Goal: Book appointment/travel/reservation

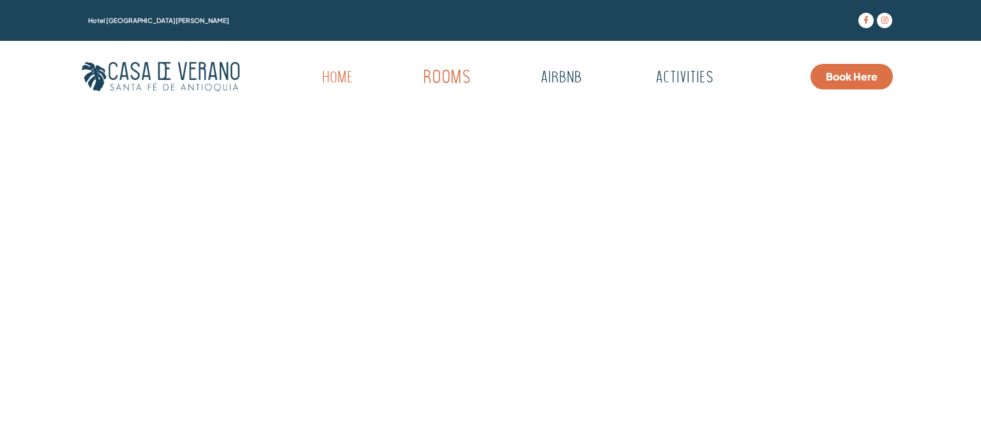
click at [437, 76] on link "Rooms" at bounding box center [446, 78] width 125 height 35
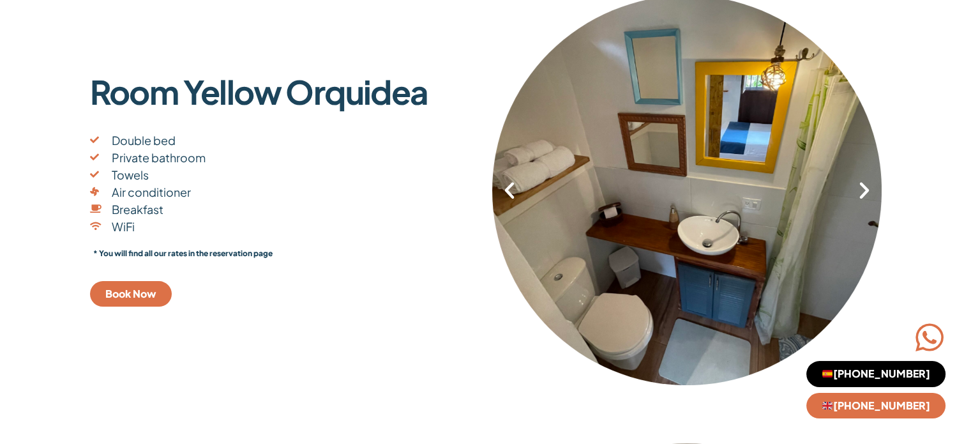
scroll to position [255, 0]
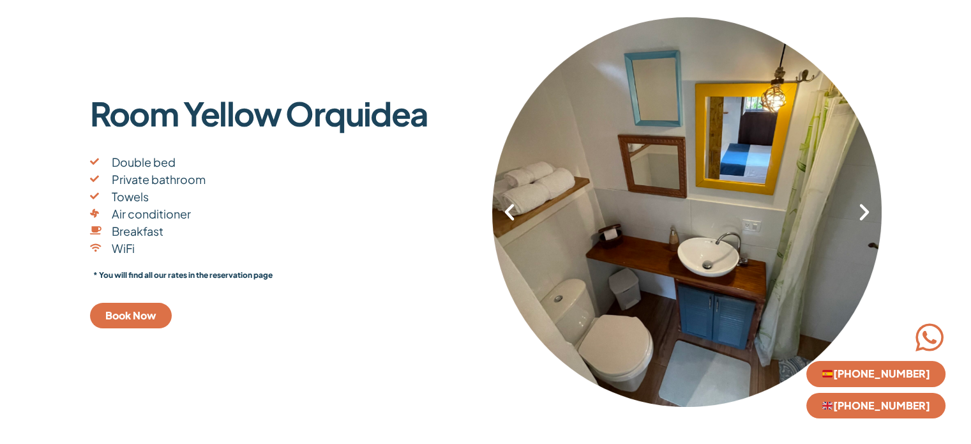
click at [865, 210] on icon "Next slide" at bounding box center [865, 212] width 22 height 22
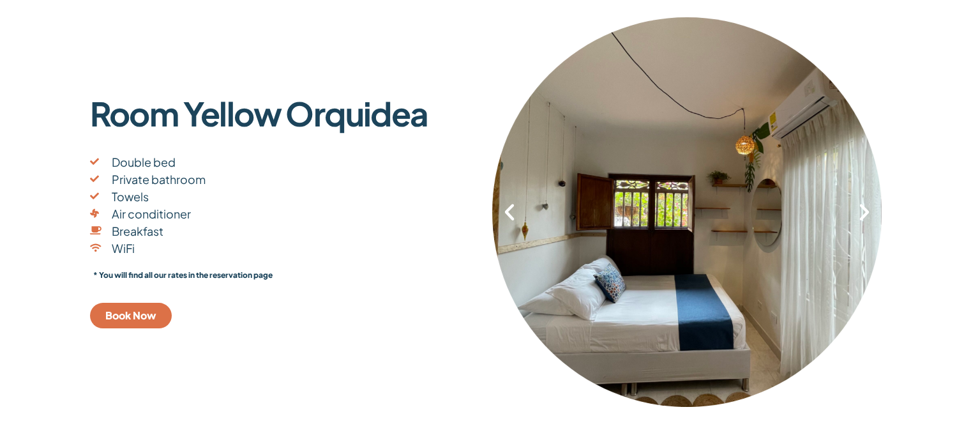
click at [865, 210] on icon "Next slide" at bounding box center [865, 212] width 22 height 22
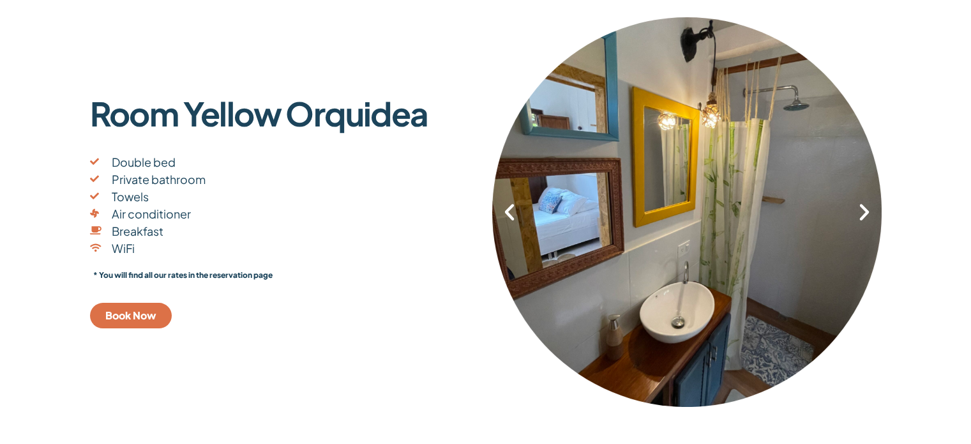
click at [865, 210] on icon "Next slide" at bounding box center [865, 212] width 22 height 22
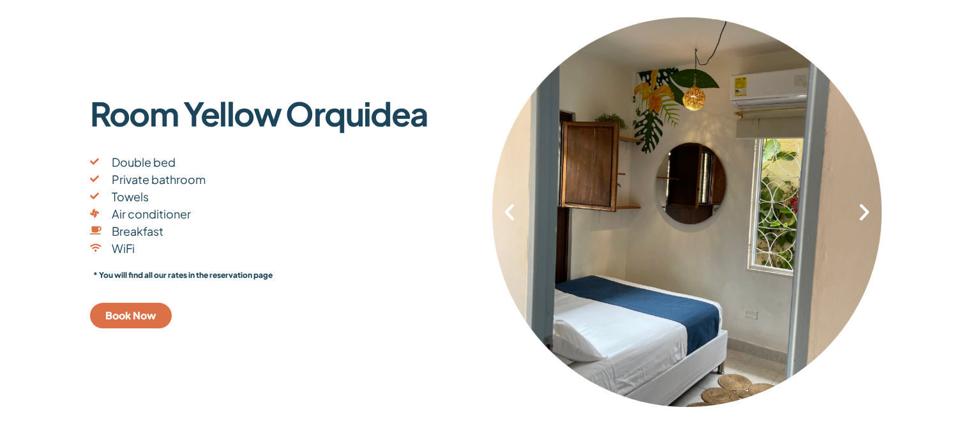
click at [865, 210] on icon "Next slide" at bounding box center [865, 212] width 22 height 22
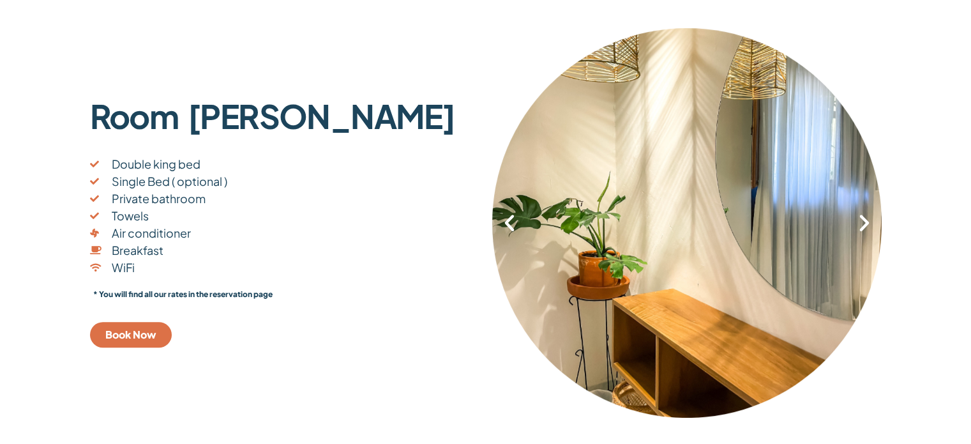
scroll to position [703, 0]
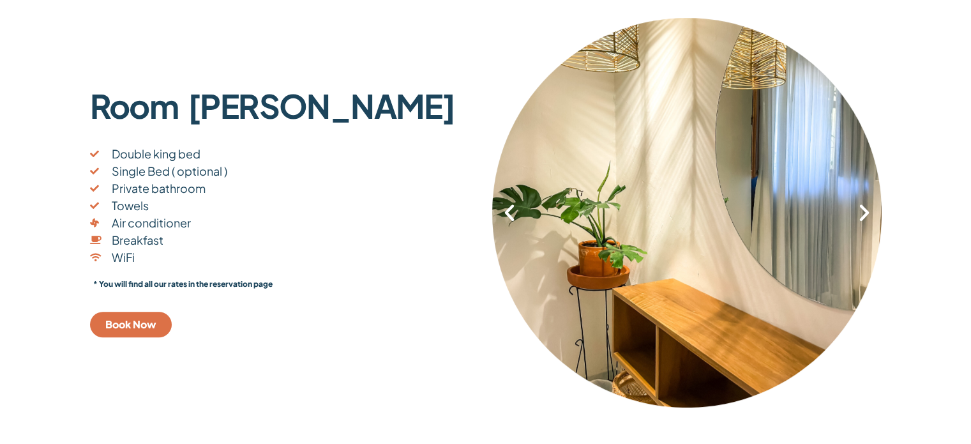
click at [868, 213] on icon "Next slide" at bounding box center [865, 213] width 22 height 22
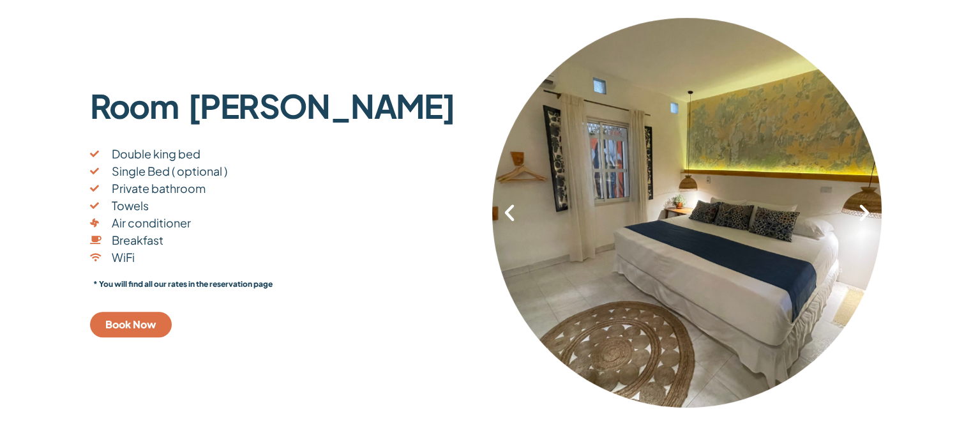
click at [868, 213] on icon "Next slide" at bounding box center [865, 213] width 22 height 22
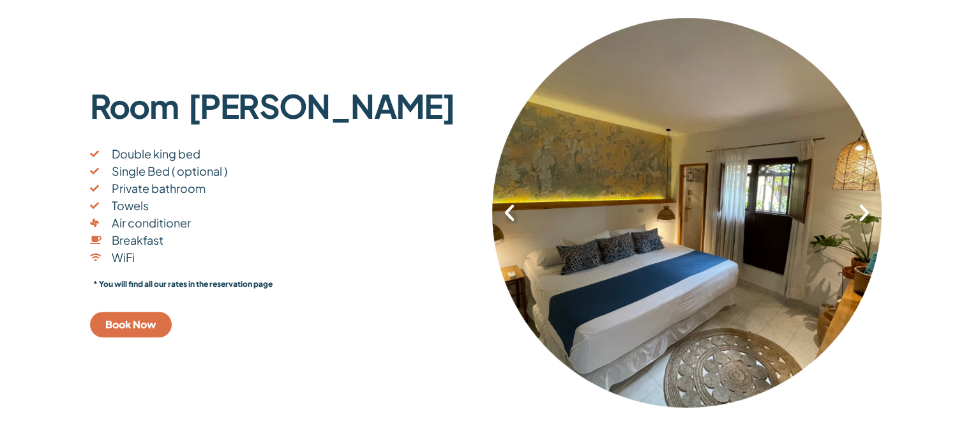
click at [865, 209] on icon "Next slide" at bounding box center [865, 213] width 22 height 22
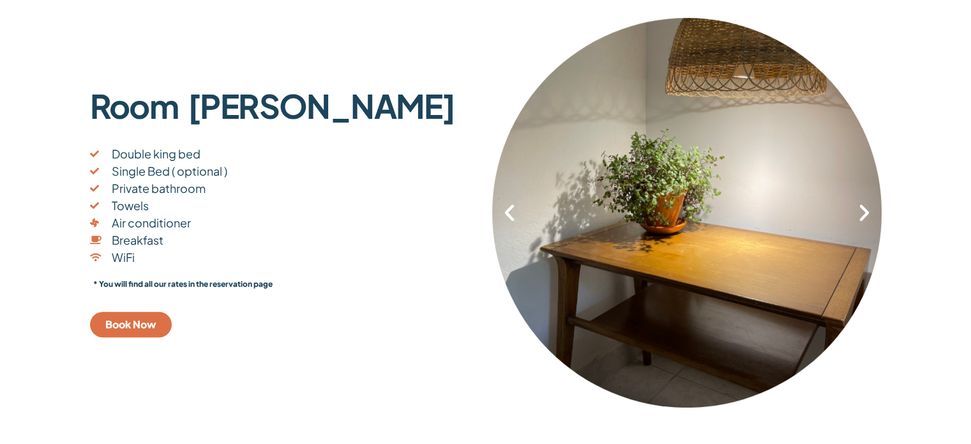
click at [865, 211] on icon "Next slide" at bounding box center [865, 213] width 22 height 22
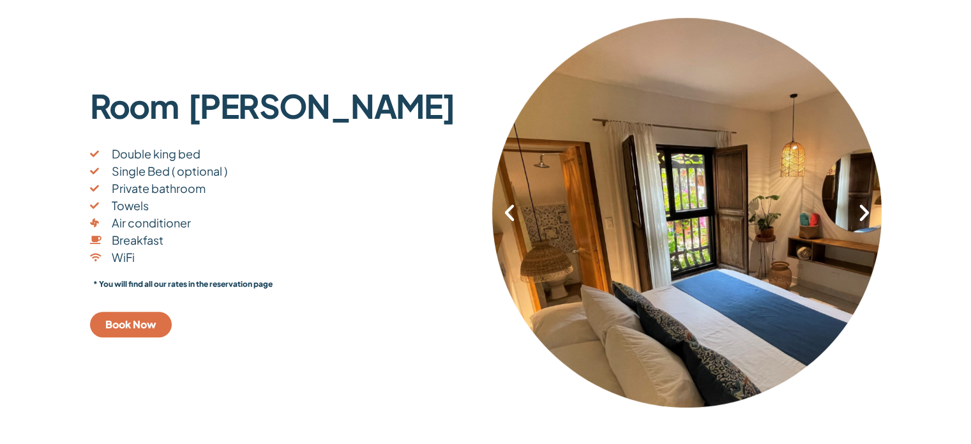
click at [865, 211] on icon "Next slide" at bounding box center [865, 213] width 22 height 22
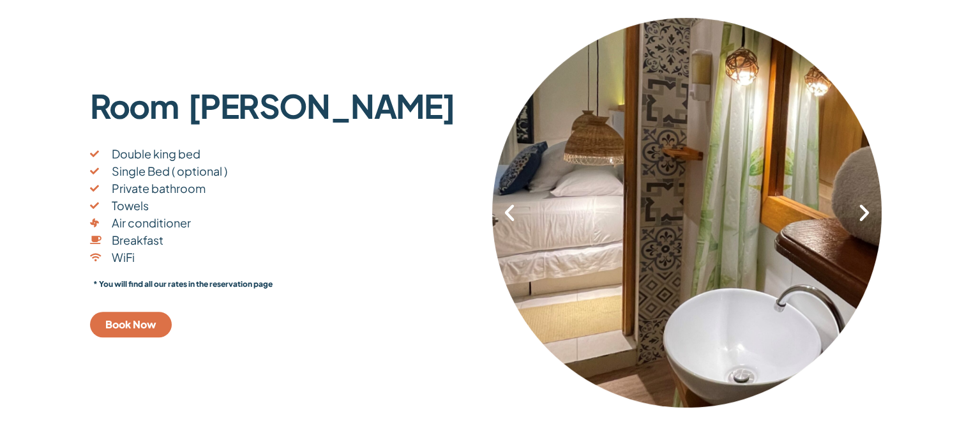
click at [865, 211] on icon "Next slide" at bounding box center [865, 213] width 22 height 22
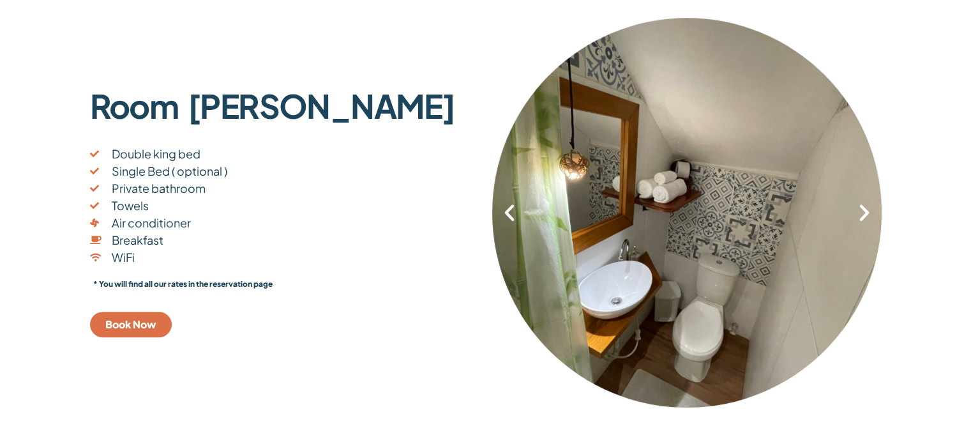
click at [865, 211] on icon "Next slide" at bounding box center [865, 213] width 22 height 22
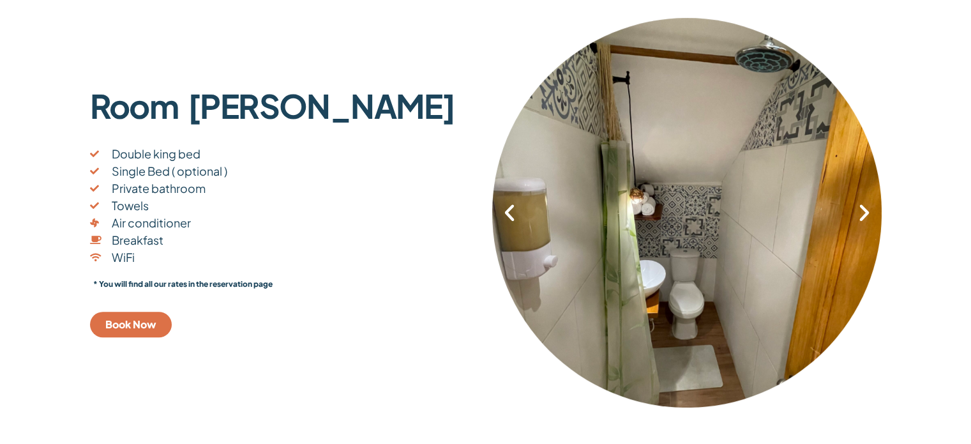
click at [865, 211] on icon "Next slide" at bounding box center [865, 213] width 22 height 22
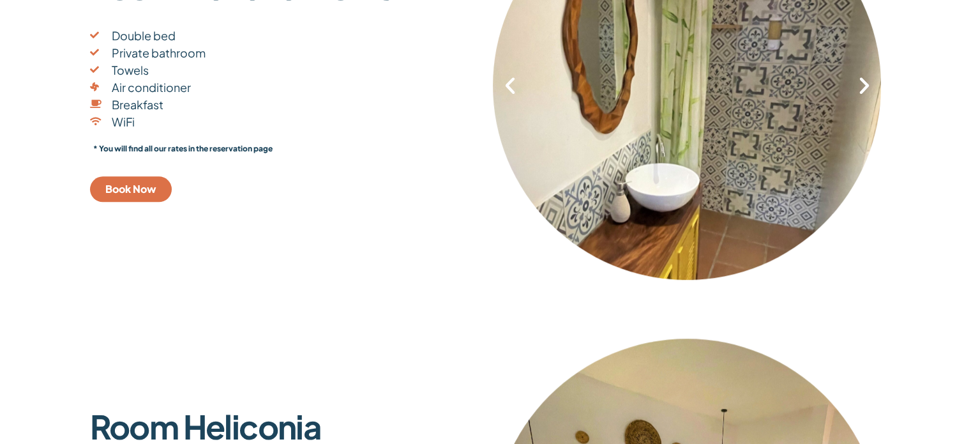
scroll to position [1150, 0]
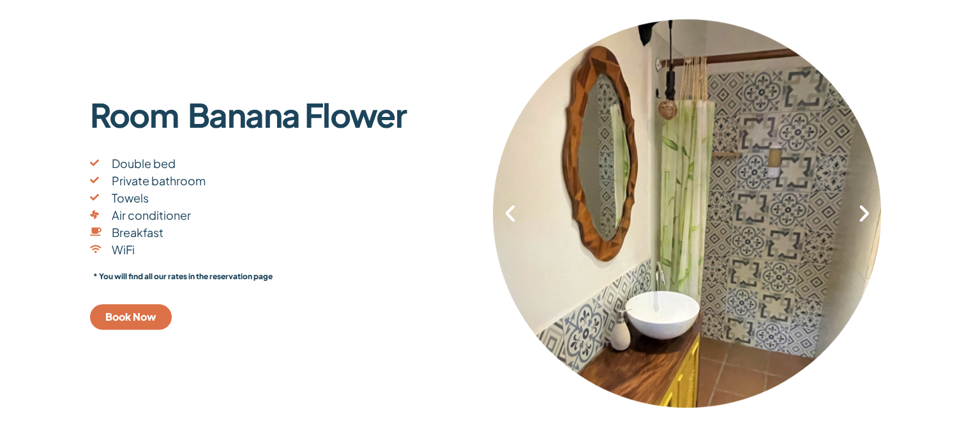
click at [863, 211] on icon "Next slide" at bounding box center [864, 213] width 22 height 22
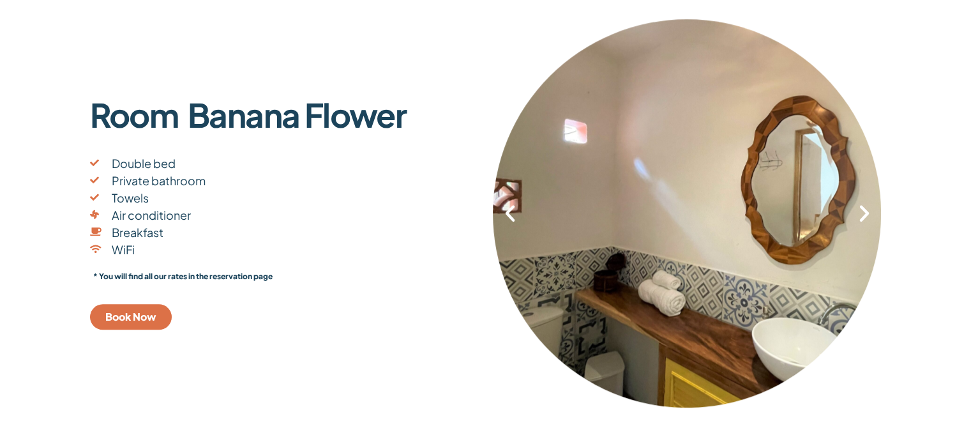
click at [862, 211] on icon "Next slide" at bounding box center [864, 213] width 22 height 22
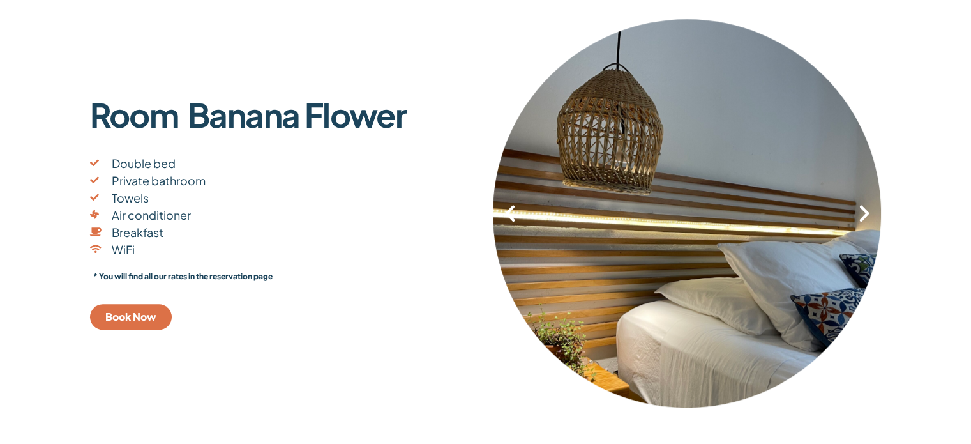
click at [862, 211] on icon "Next slide" at bounding box center [864, 213] width 22 height 22
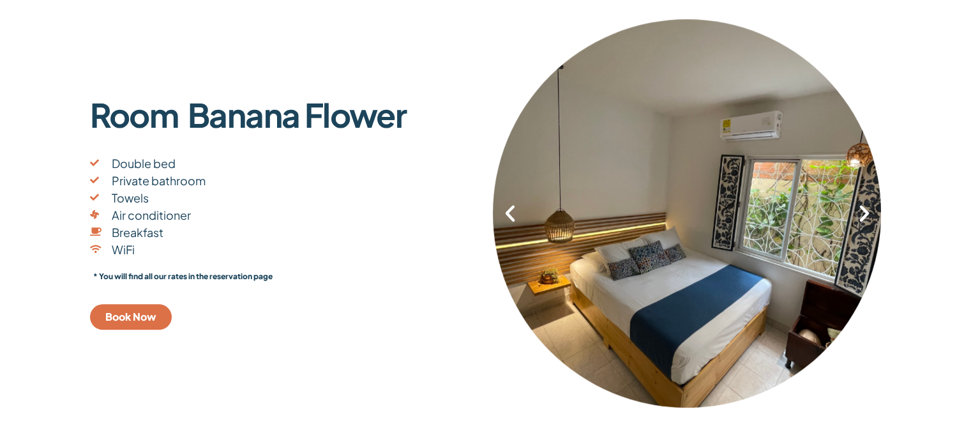
click at [862, 211] on icon "Next slide" at bounding box center [864, 213] width 22 height 22
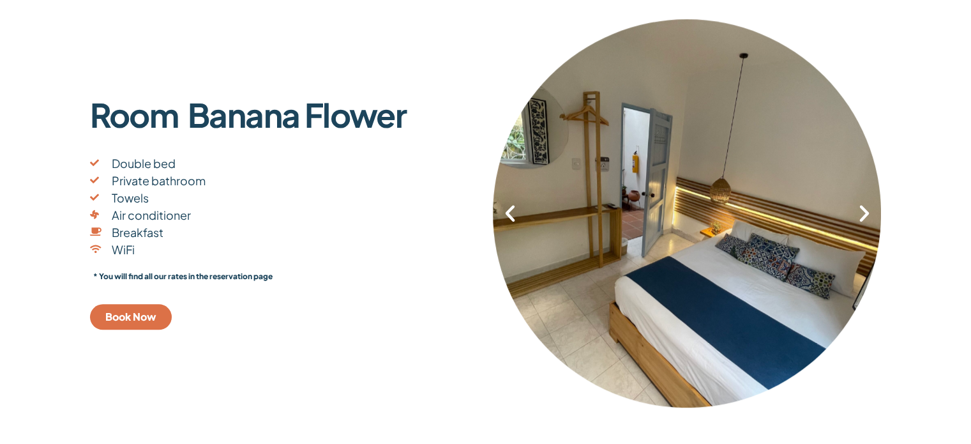
click at [862, 211] on icon "Next slide" at bounding box center [864, 213] width 22 height 22
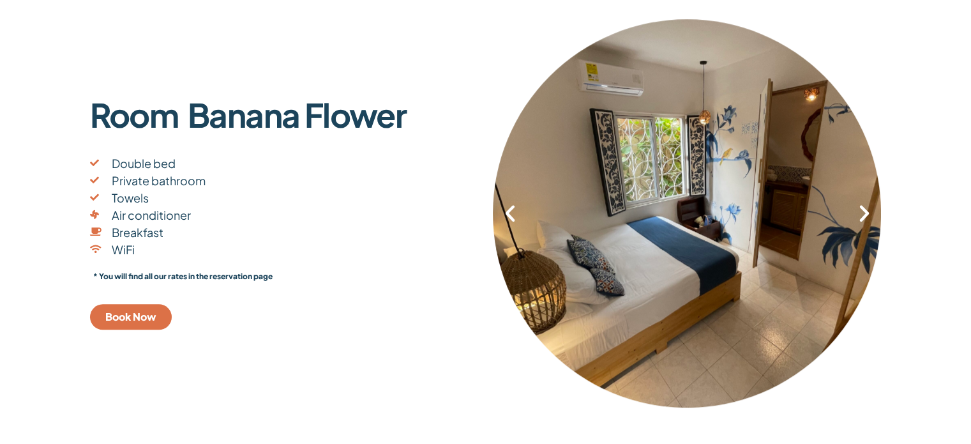
click at [862, 211] on icon "Next slide" at bounding box center [864, 213] width 22 height 22
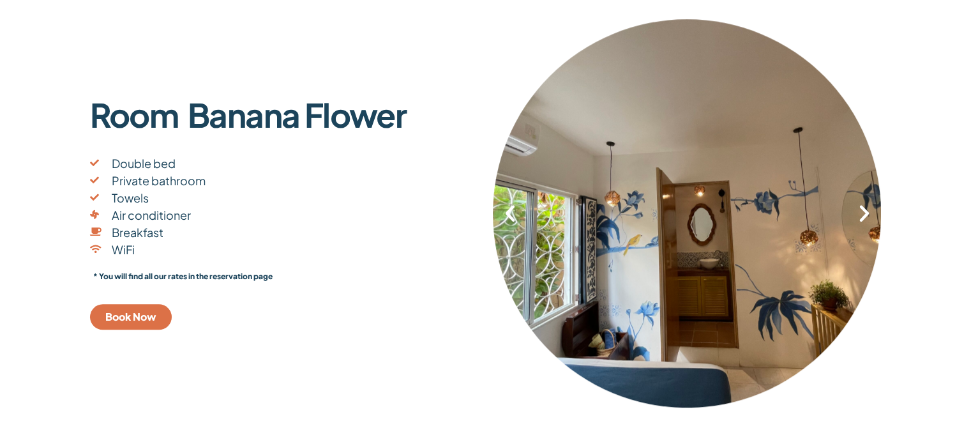
click at [862, 211] on icon "Next slide" at bounding box center [864, 213] width 22 height 22
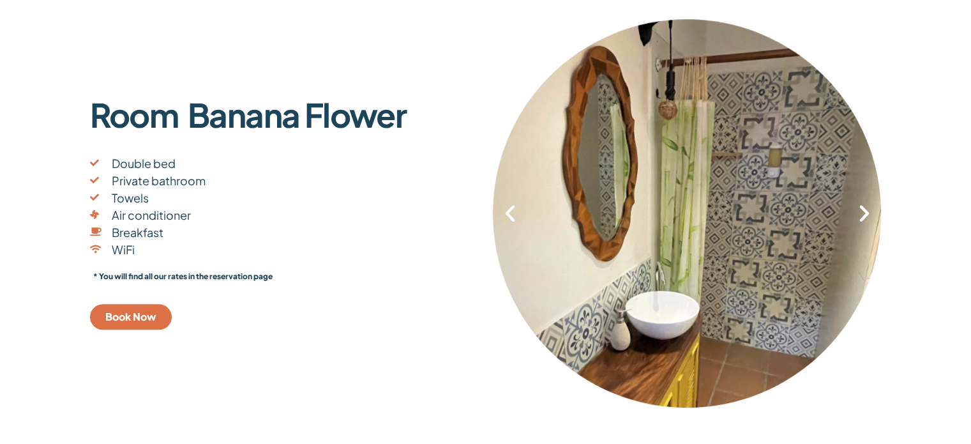
click at [862, 211] on icon "Next slide" at bounding box center [864, 213] width 22 height 22
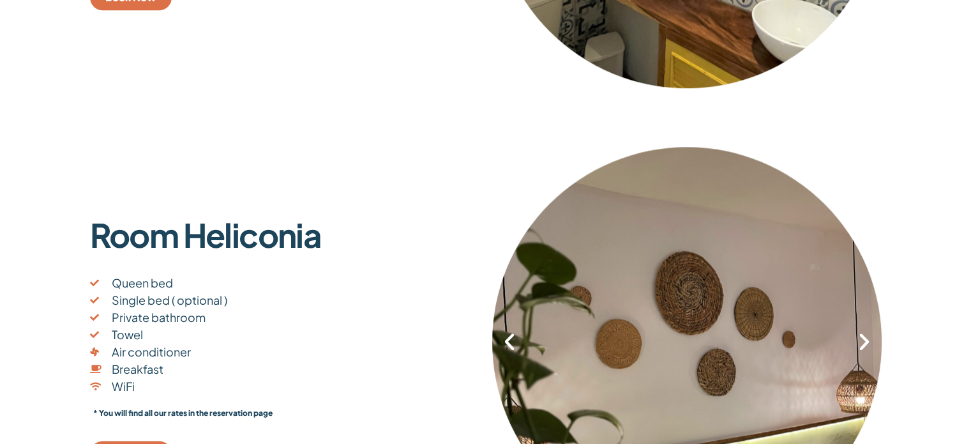
scroll to position [1597, 0]
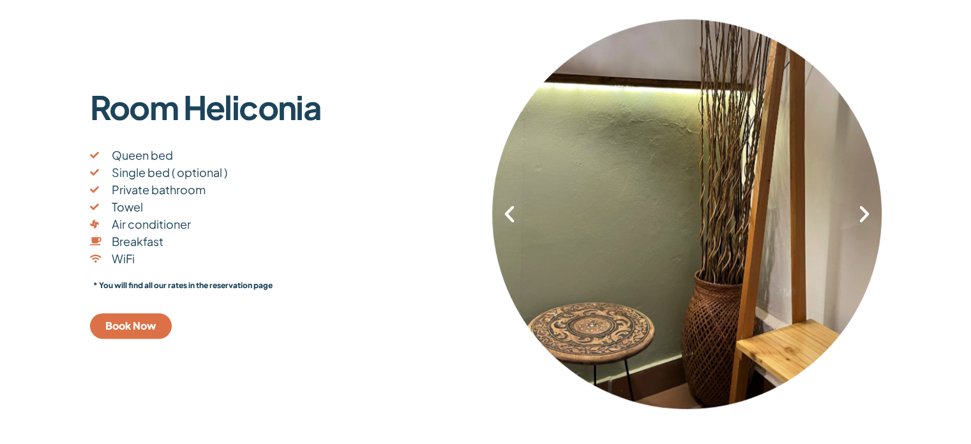
click at [860, 213] on icon "Next slide" at bounding box center [865, 214] width 22 height 22
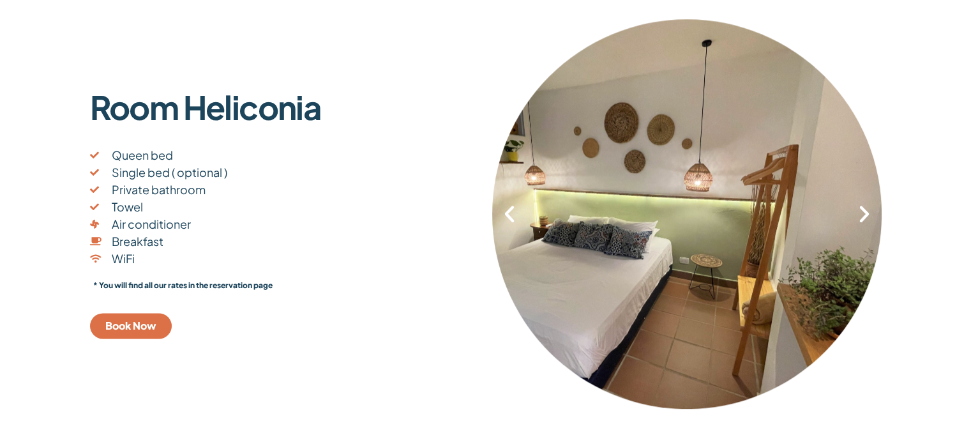
click at [860, 213] on icon "Next slide" at bounding box center [865, 214] width 22 height 22
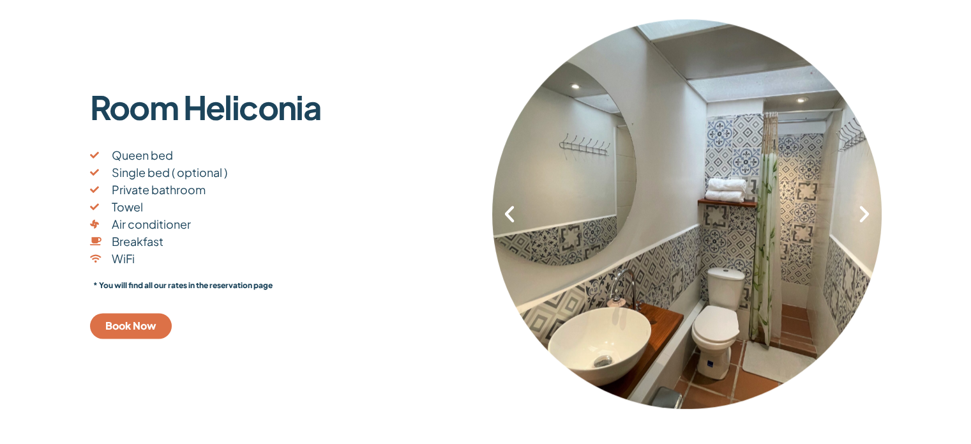
click at [511, 217] on icon "Previous slide" at bounding box center [510, 214] width 22 height 22
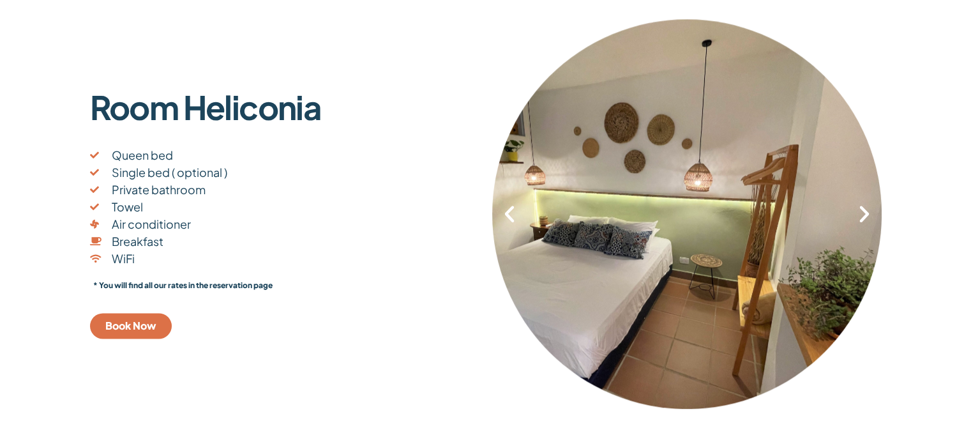
click at [862, 218] on icon "Next slide" at bounding box center [865, 214] width 22 height 22
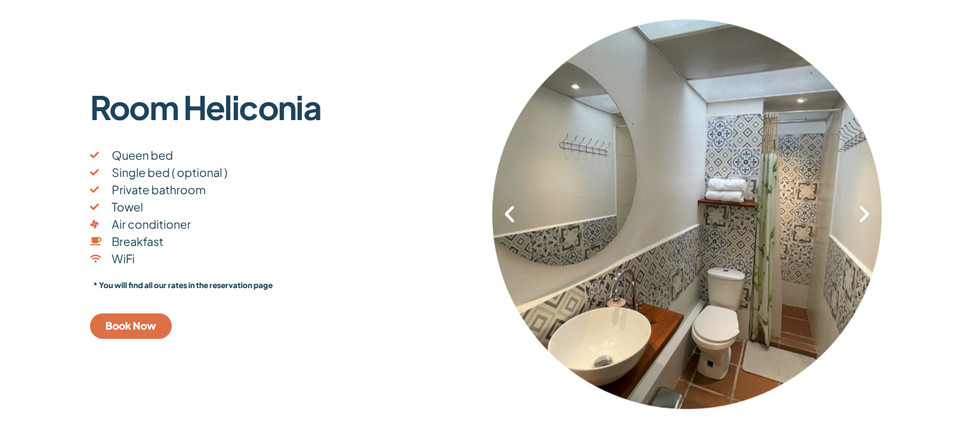
click at [862, 218] on icon "Next slide" at bounding box center [865, 214] width 22 height 22
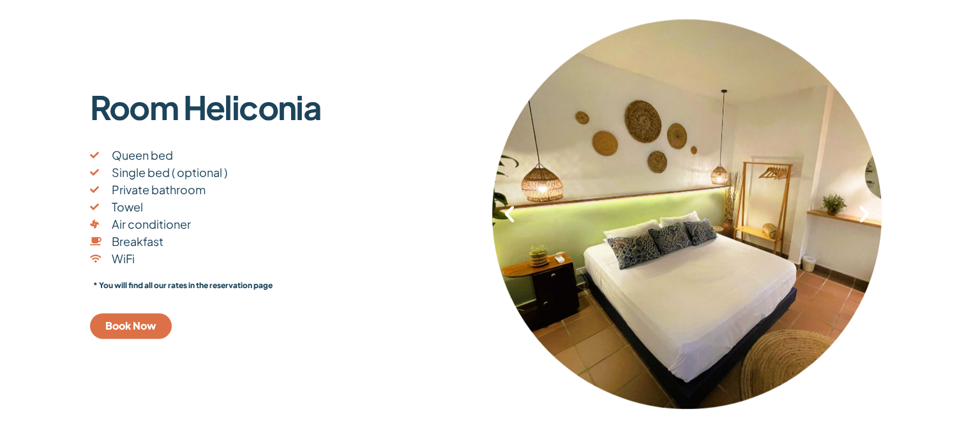
click at [862, 218] on icon "Next slide" at bounding box center [865, 214] width 22 height 22
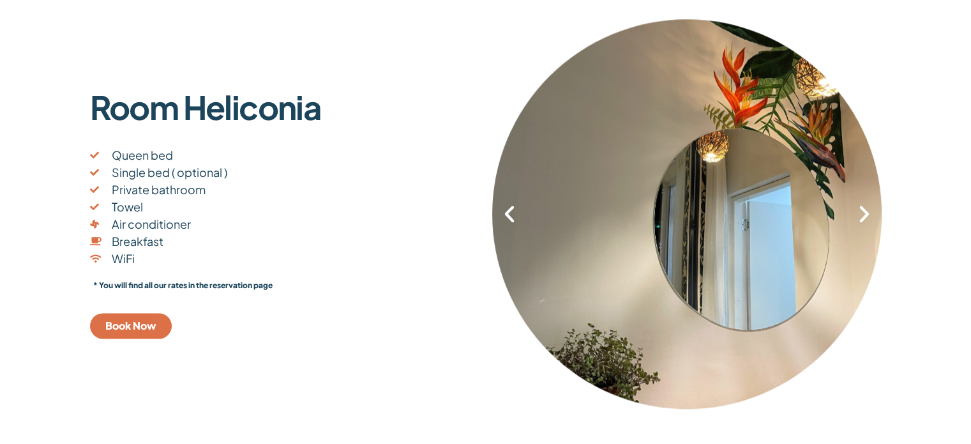
click at [862, 218] on icon "Next slide" at bounding box center [865, 214] width 22 height 22
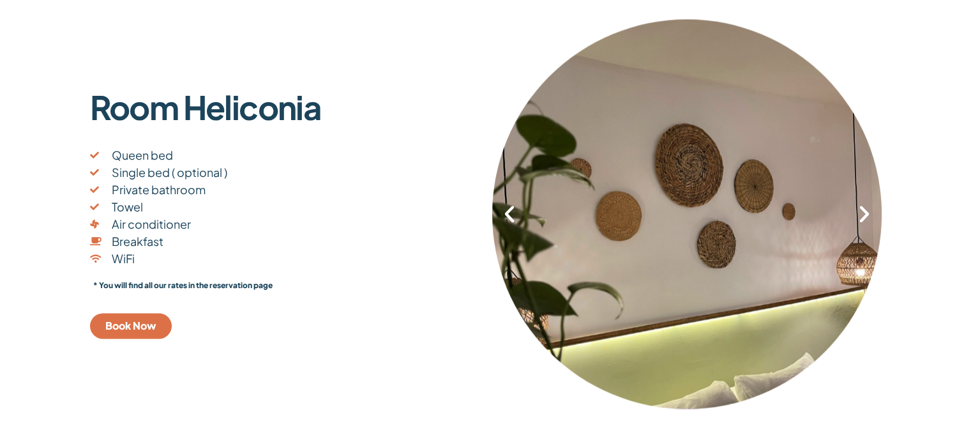
click at [862, 218] on icon "Next slide" at bounding box center [865, 214] width 22 height 22
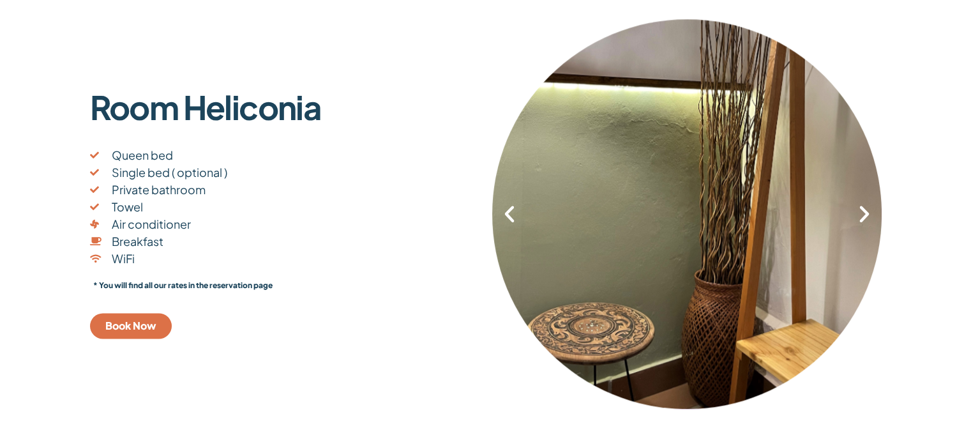
click at [862, 218] on icon "Next slide" at bounding box center [865, 214] width 22 height 22
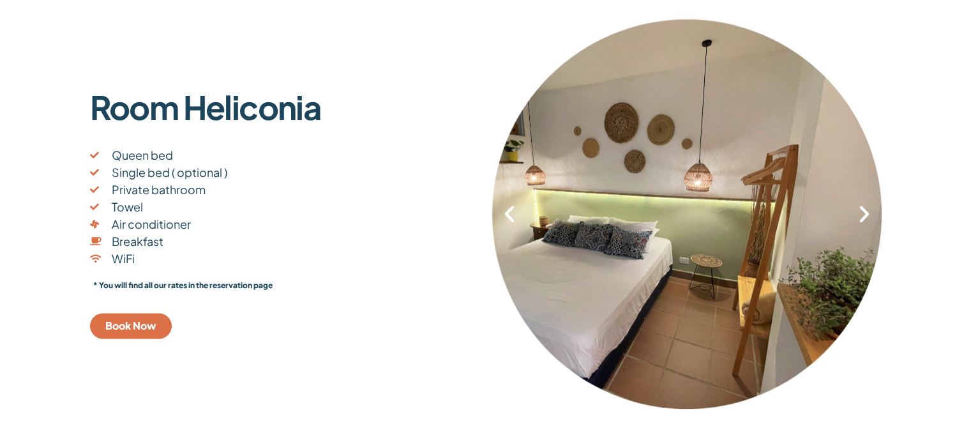
click at [862, 218] on icon "Next slide" at bounding box center [865, 214] width 22 height 22
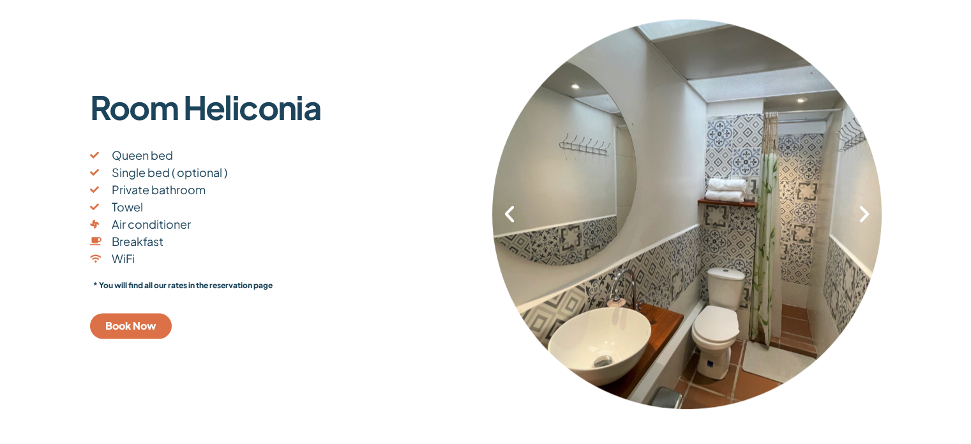
click at [862, 218] on icon "Next slide" at bounding box center [865, 214] width 22 height 22
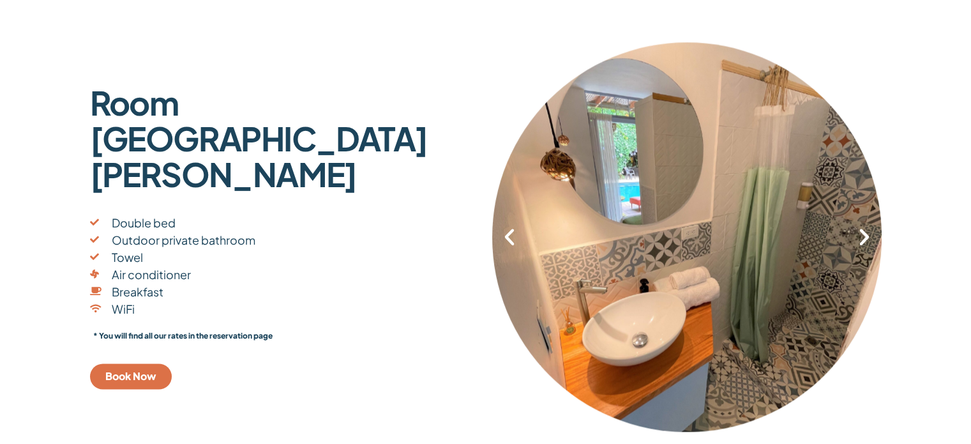
scroll to position [2044, 0]
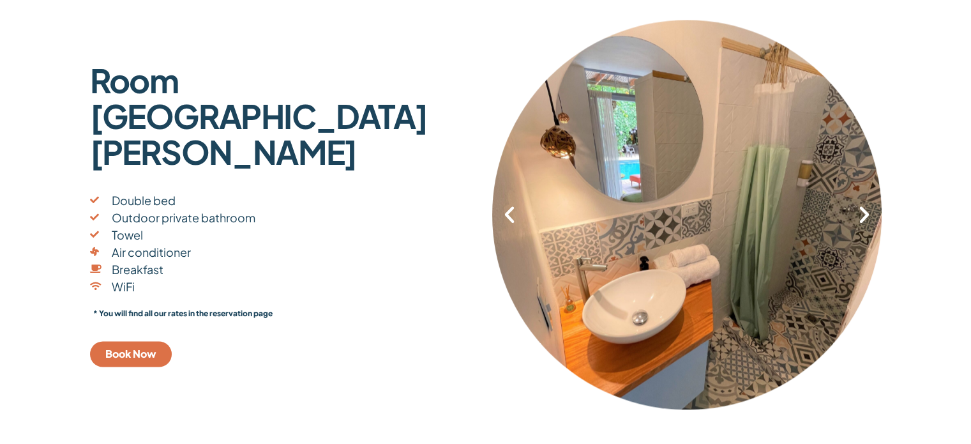
click at [863, 215] on icon "Next slide" at bounding box center [865, 215] width 22 height 22
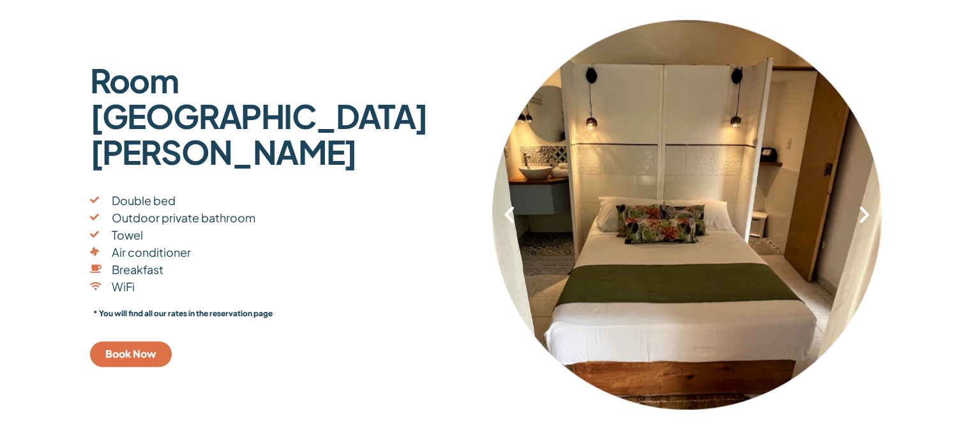
click at [863, 215] on icon "Next slide" at bounding box center [865, 215] width 22 height 22
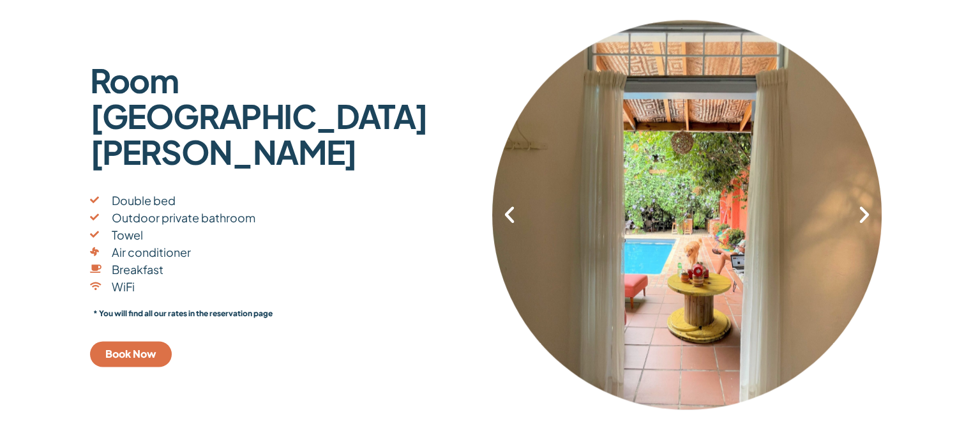
click at [863, 215] on icon "Next slide" at bounding box center [865, 215] width 22 height 22
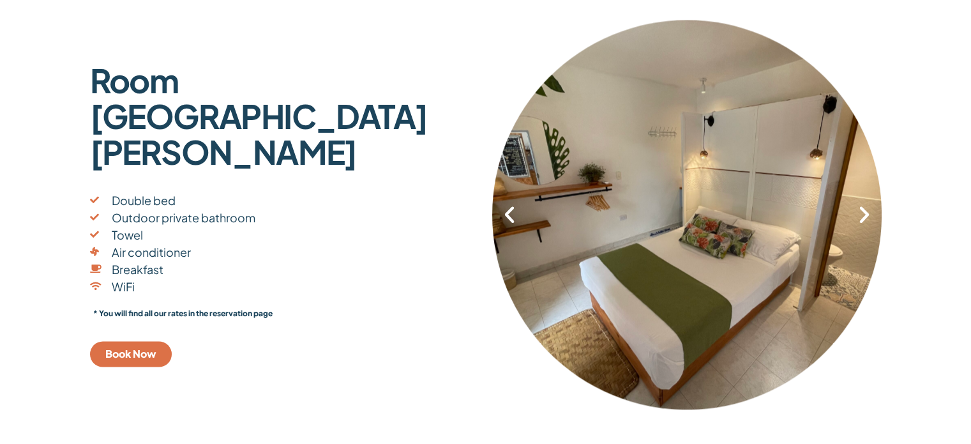
click at [863, 215] on icon "Next slide" at bounding box center [865, 215] width 22 height 22
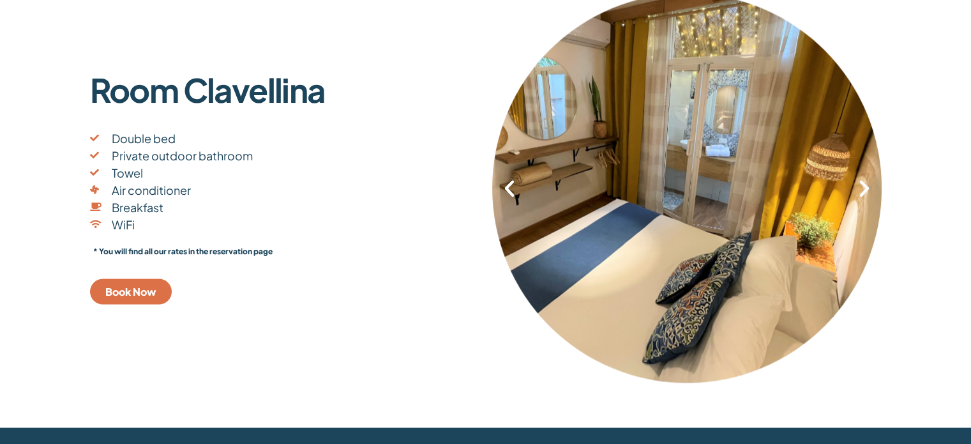
scroll to position [2555, 0]
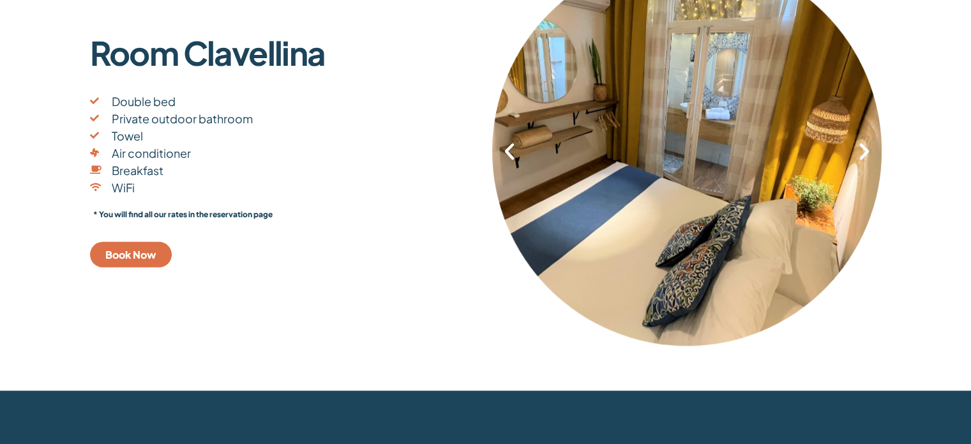
click at [865, 150] on icon "Next slide" at bounding box center [865, 152] width 22 height 22
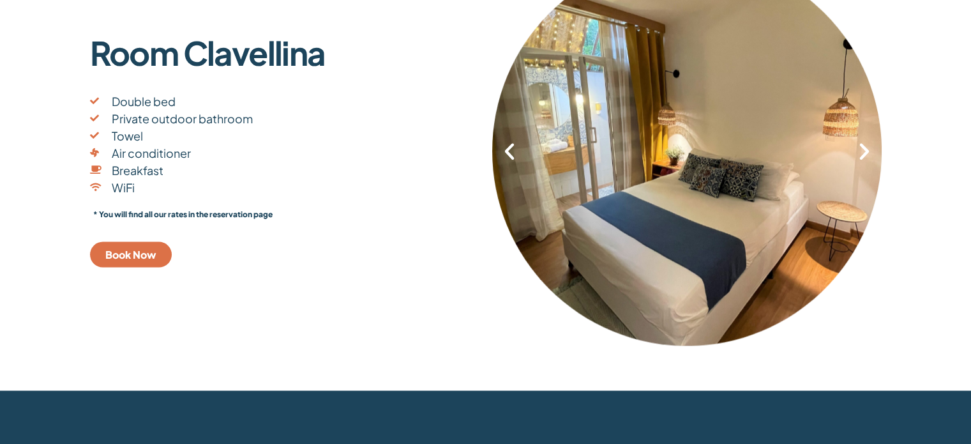
click at [865, 150] on icon "Next slide" at bounding box center [865, 152] width 22 height 22
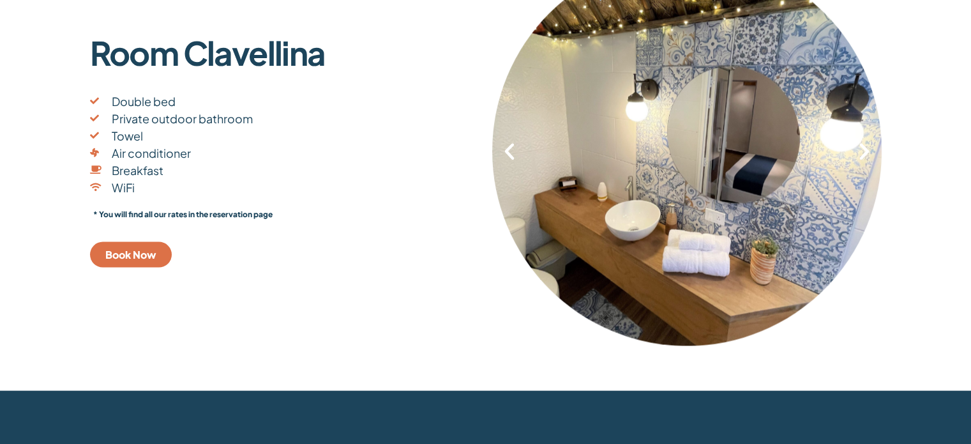
click at [865, 150] on icon "Next slide" at bounding box center [865, 152] width 22 height 22
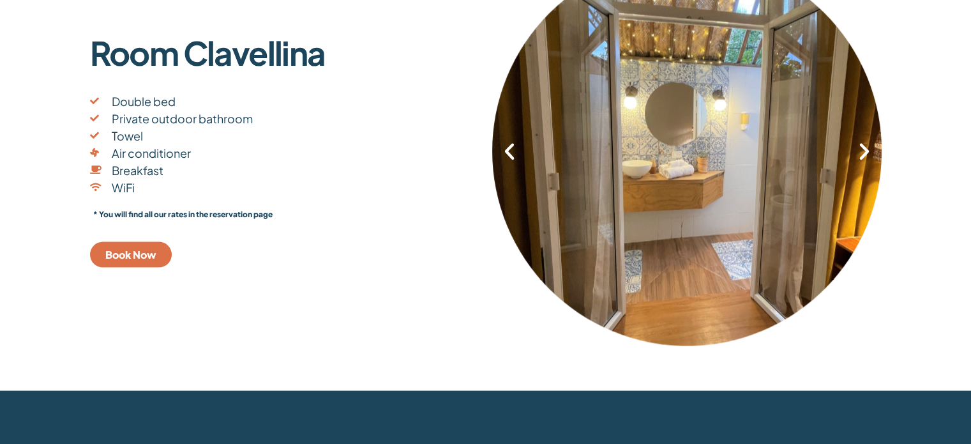
click at [865, 150] on icon "Next slide" at bounding box center [865, 152] width 22 height 22
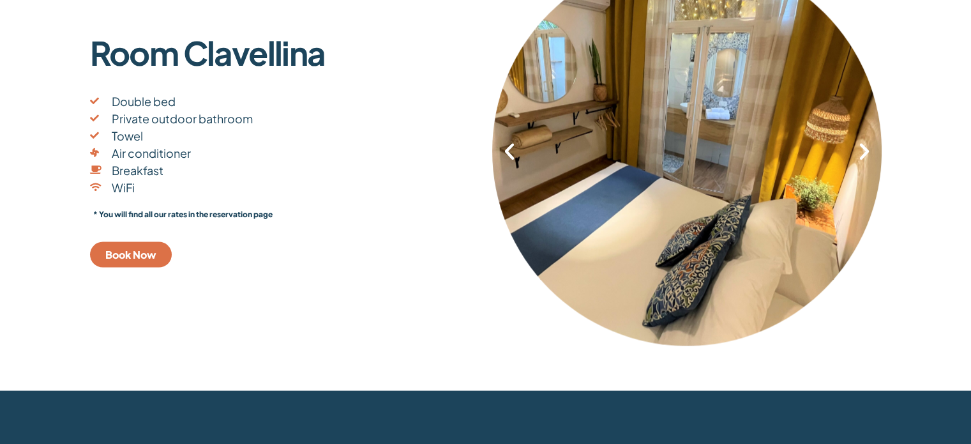
click at [865, 150] on icon "Next slide" at bounding box center [865, 152] width 22 height 22
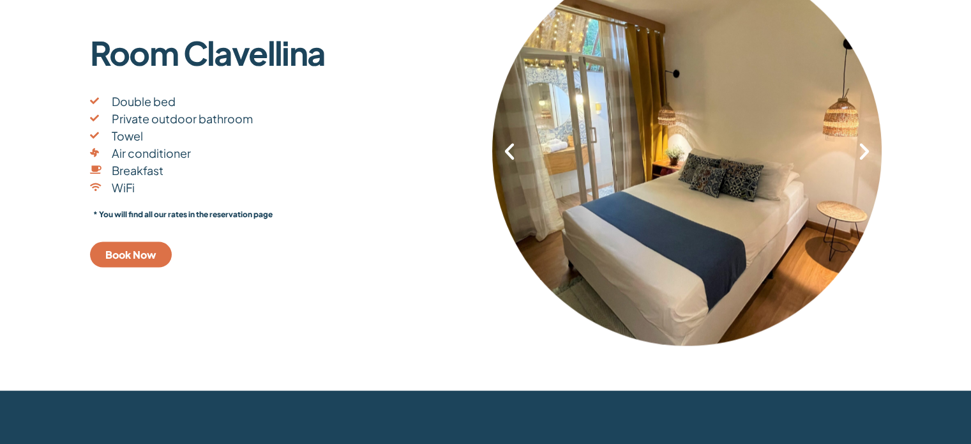
click at [865, 150] on icon "Next slide" at bounding box center [865, 152] width 22 height 22
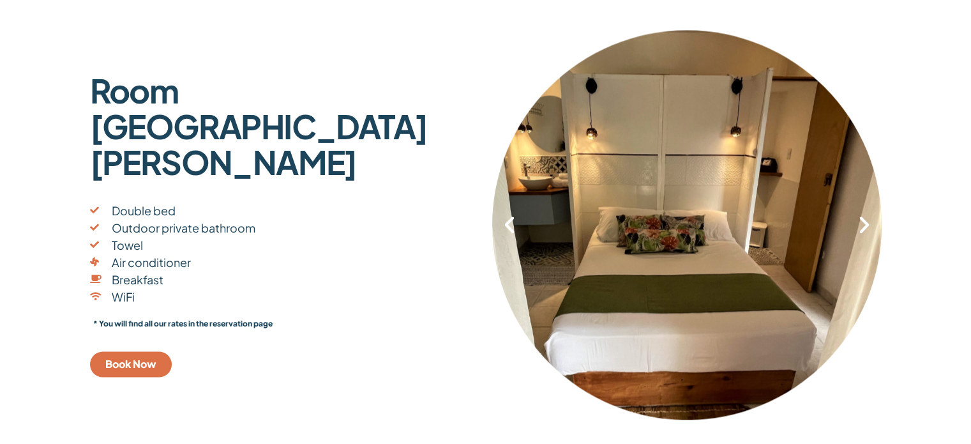
scroll to position [2108, 0]
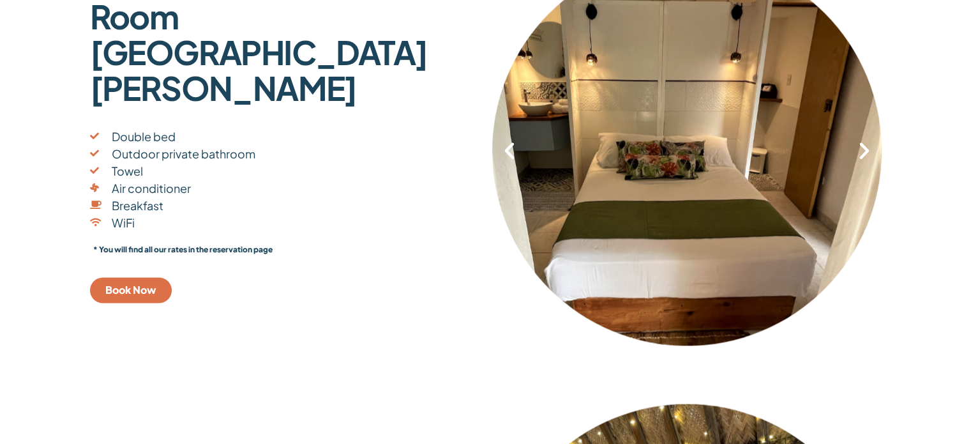
click at [140, 285] on span "Book Now" at bounding box center [130, 290] width 51 height 10
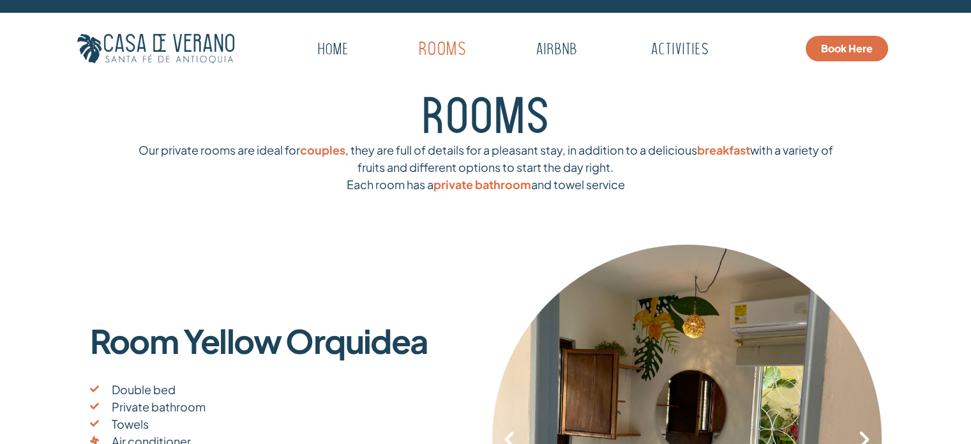
scroll to position [0, 0]
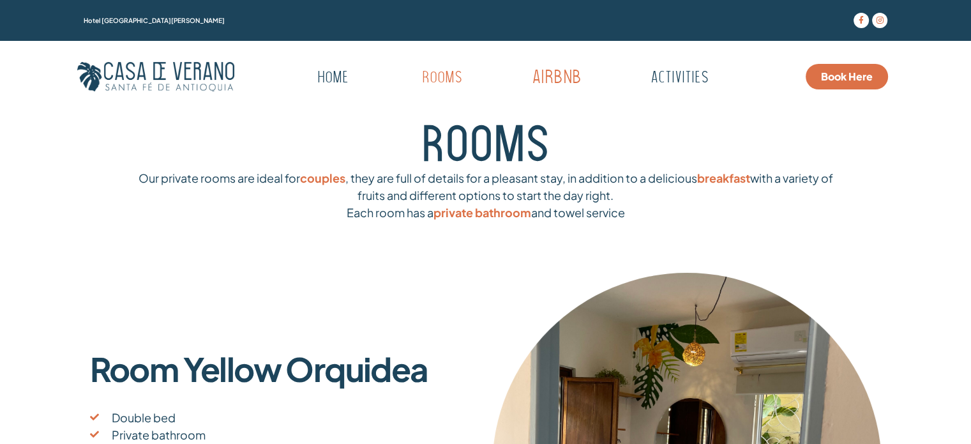
click at [563, 75] on link "Airbnb" at bounding box center [556, 78] width 126 height 35
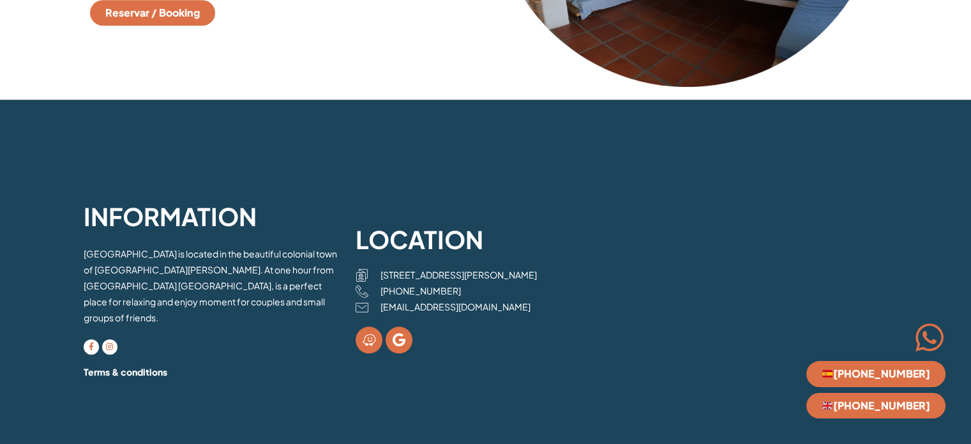
scroll to position [1205, 0]
